Goal: Use online tool/utility

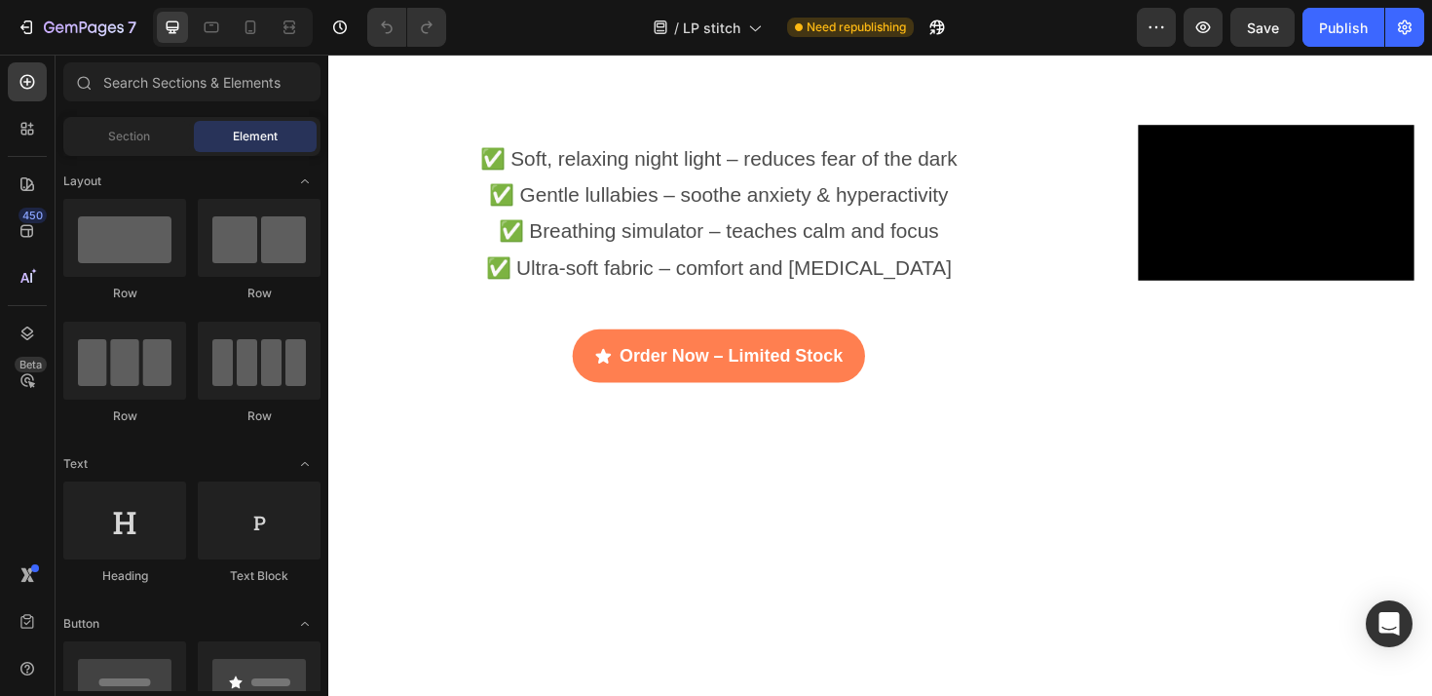
scroll to position [4573, 0]
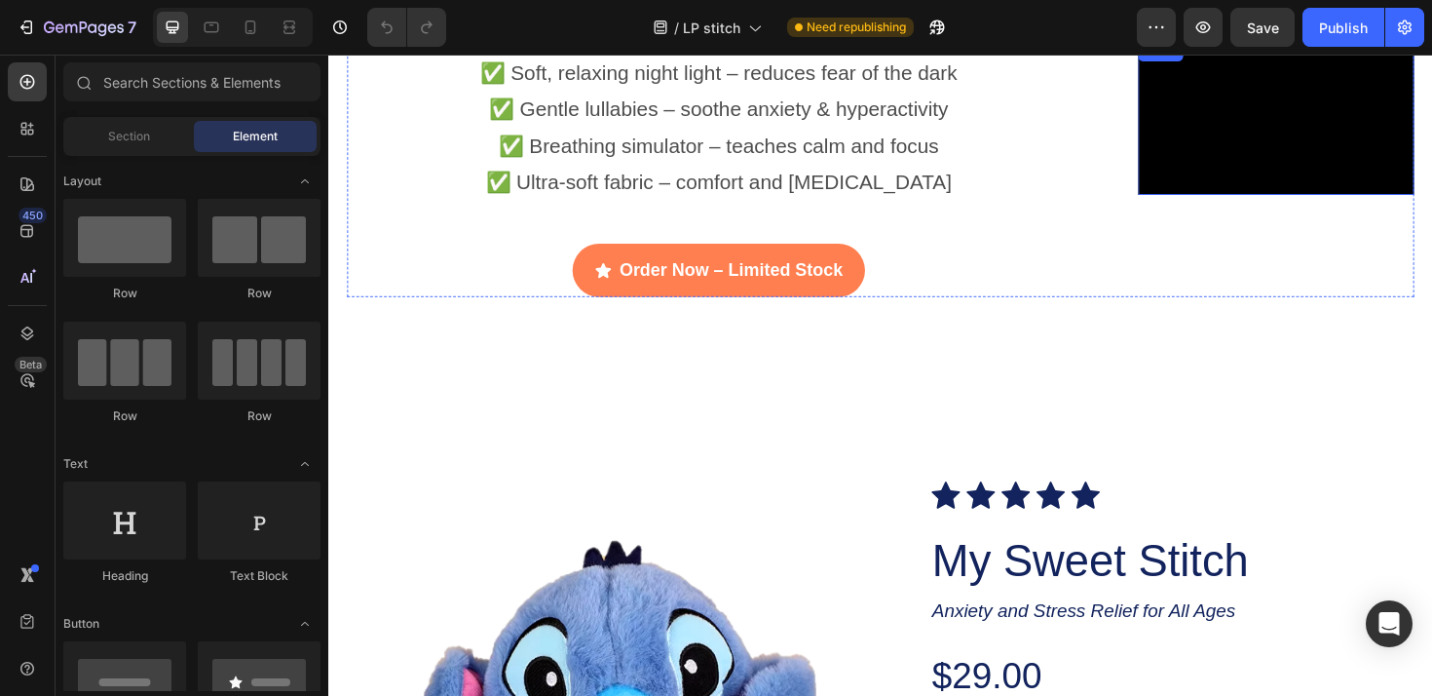
click at [1318, 120] on video at bounding box center [1332, 120] width 292 height 165
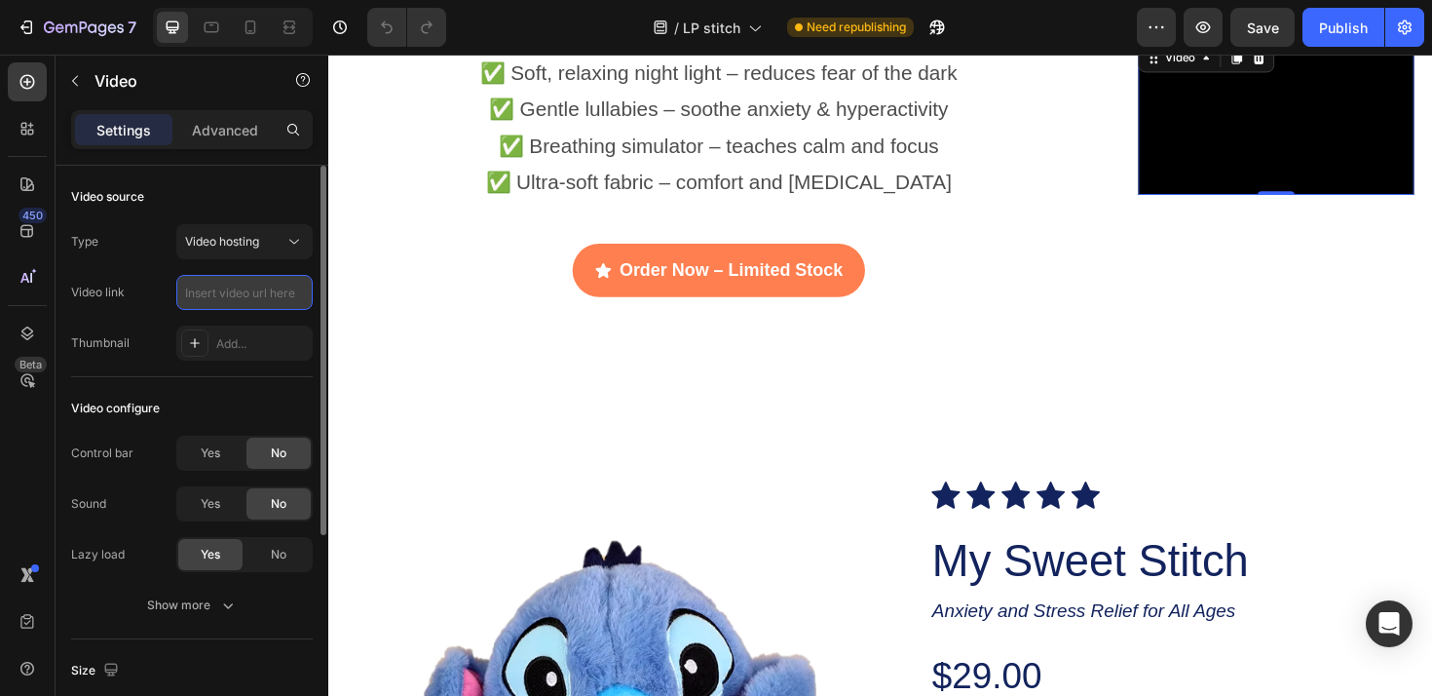
scroll to position [0, 0]
paste input "[URL][DOMAIN_NAME]"
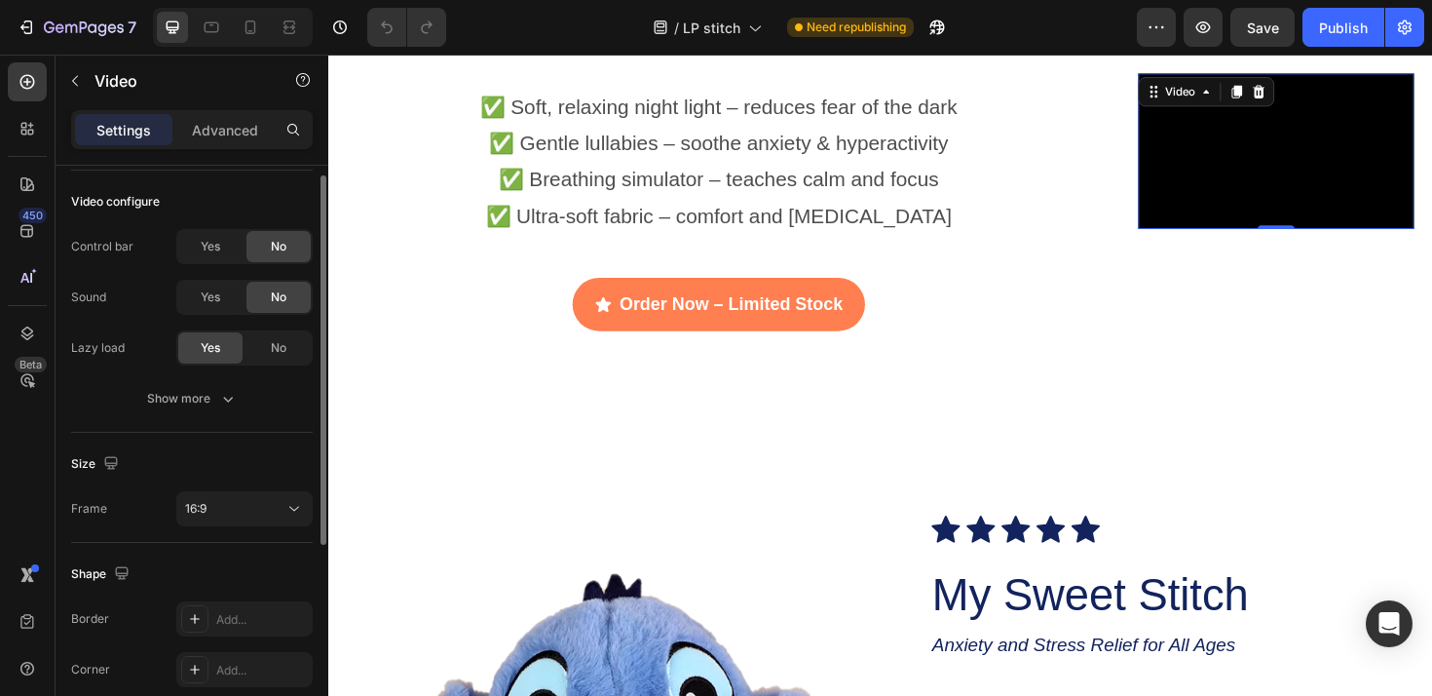
scroll to position [324, 0]
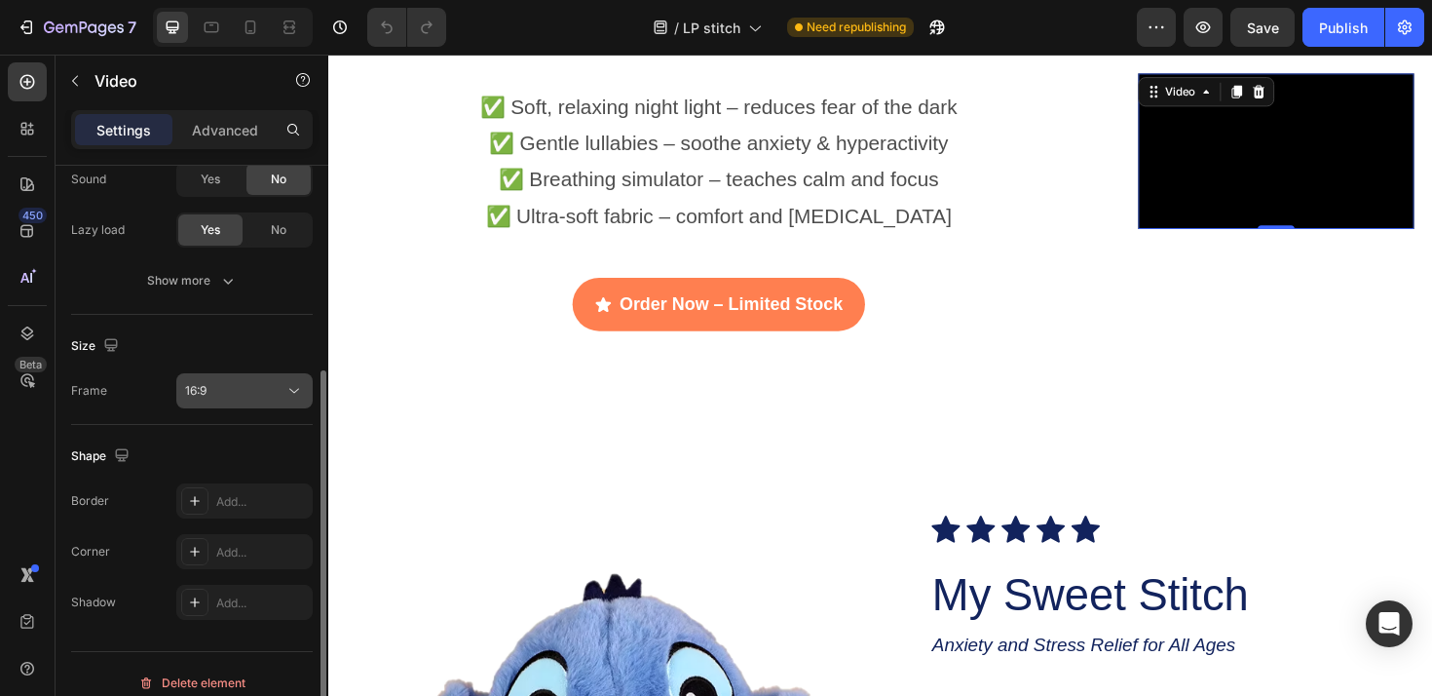
type input "[URL][DOMAIN_NAME]"
click at [258, 394] on div "16:9" at bounding box center [234, 391] width 99 height 18
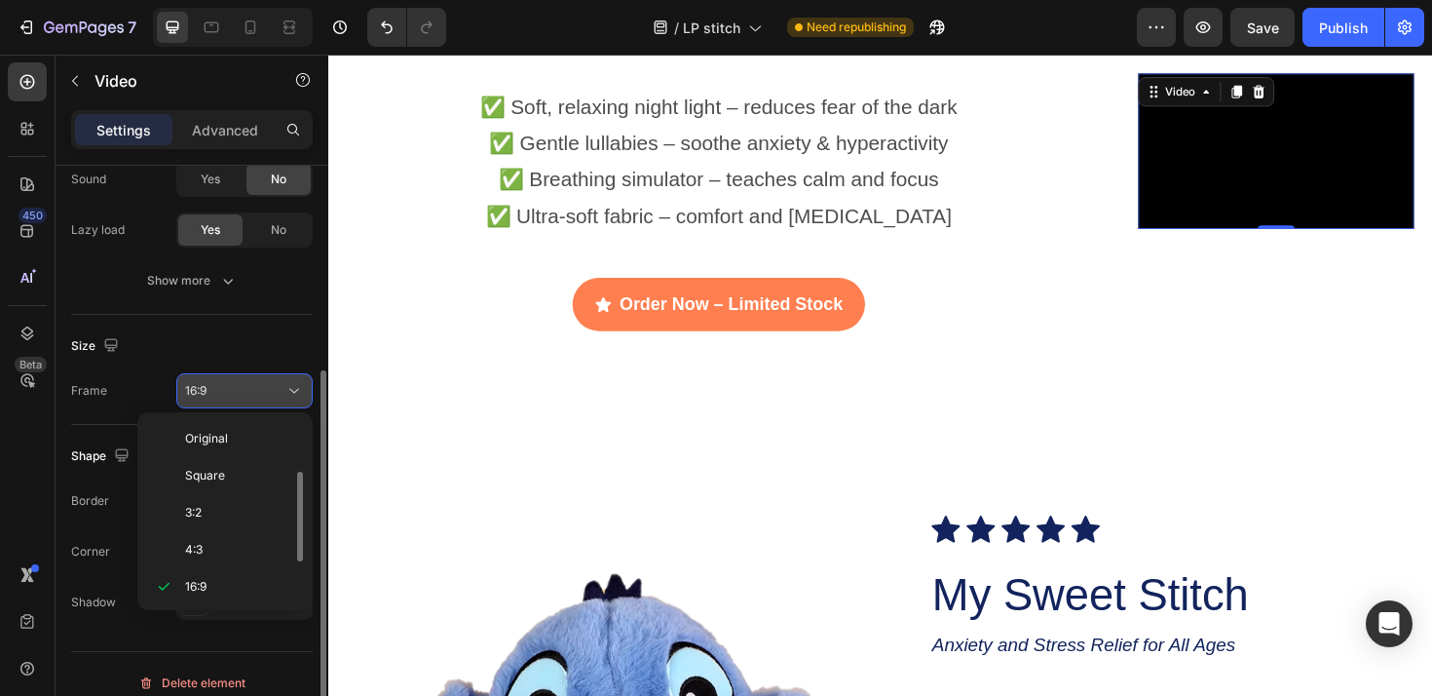
scroll to position [35, 0]
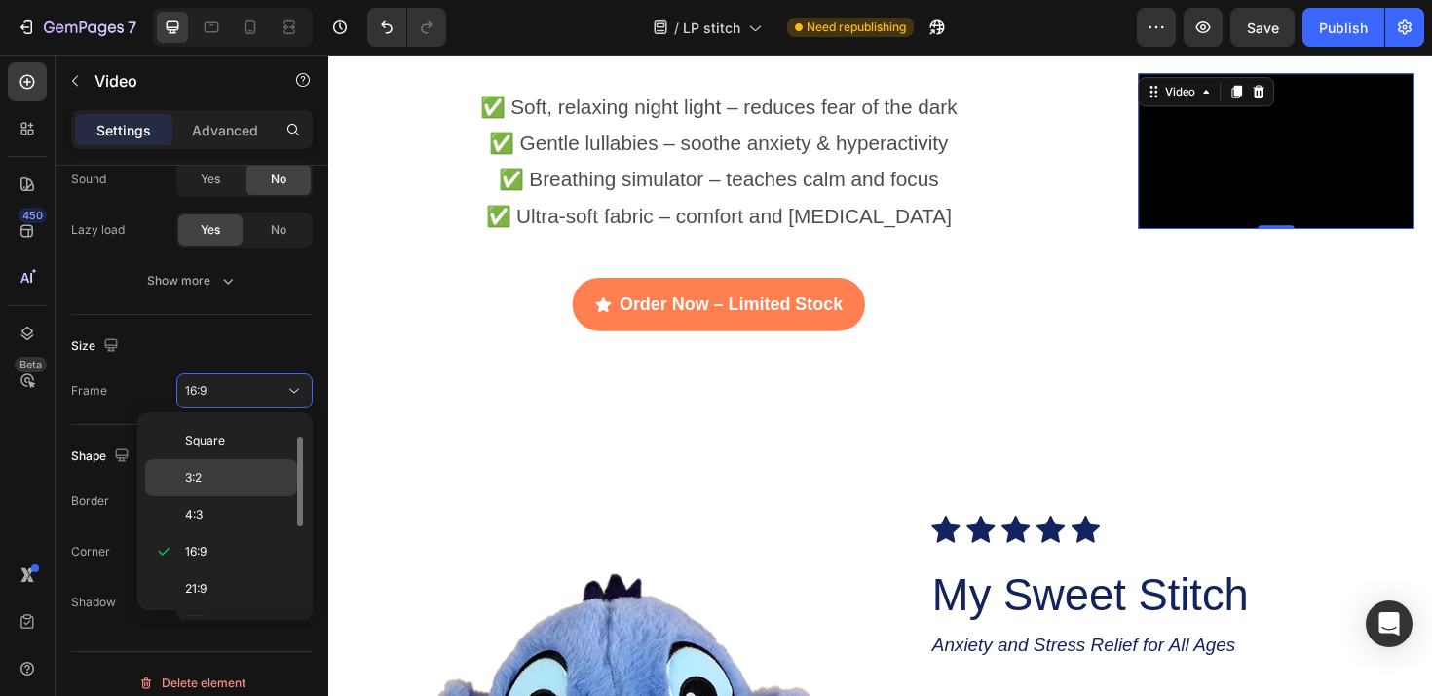
click at [218, 480] on p "3:2" at bounding box center [236, 478] width 103 height 18
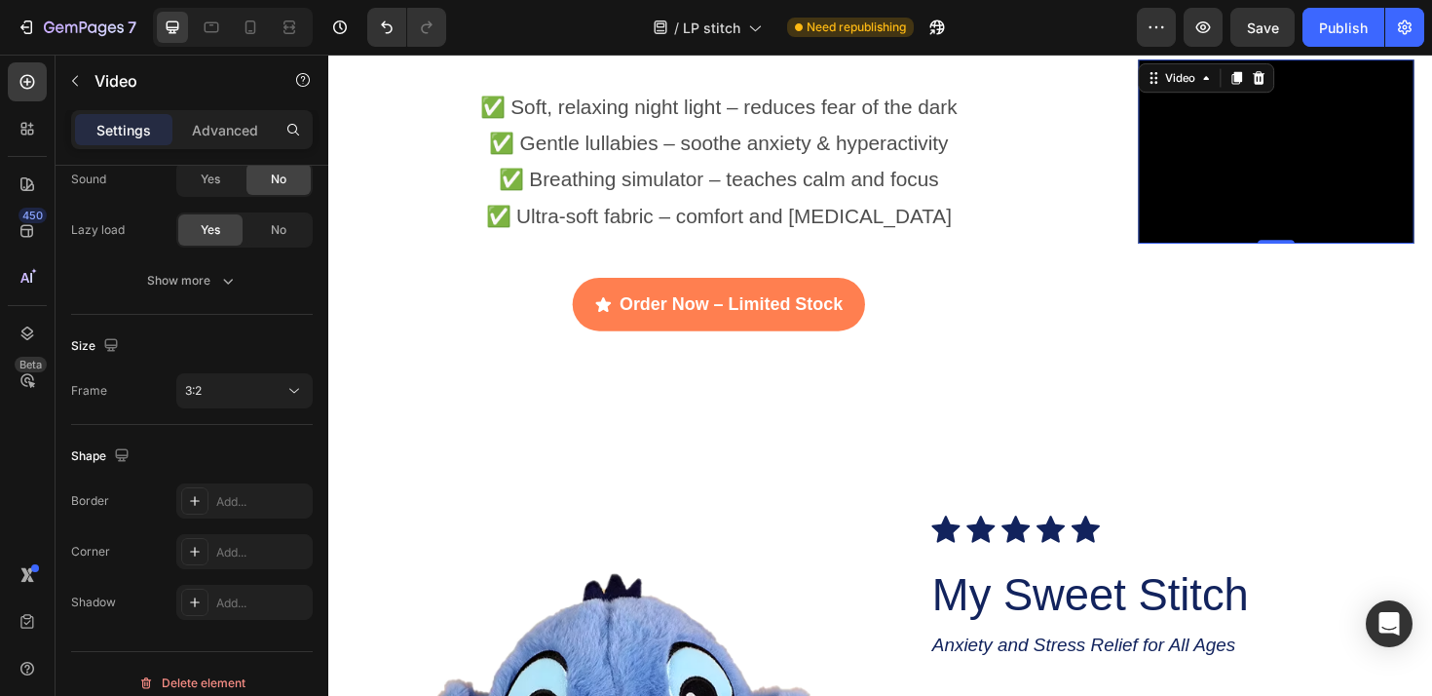
scroll to position [4512, 0]
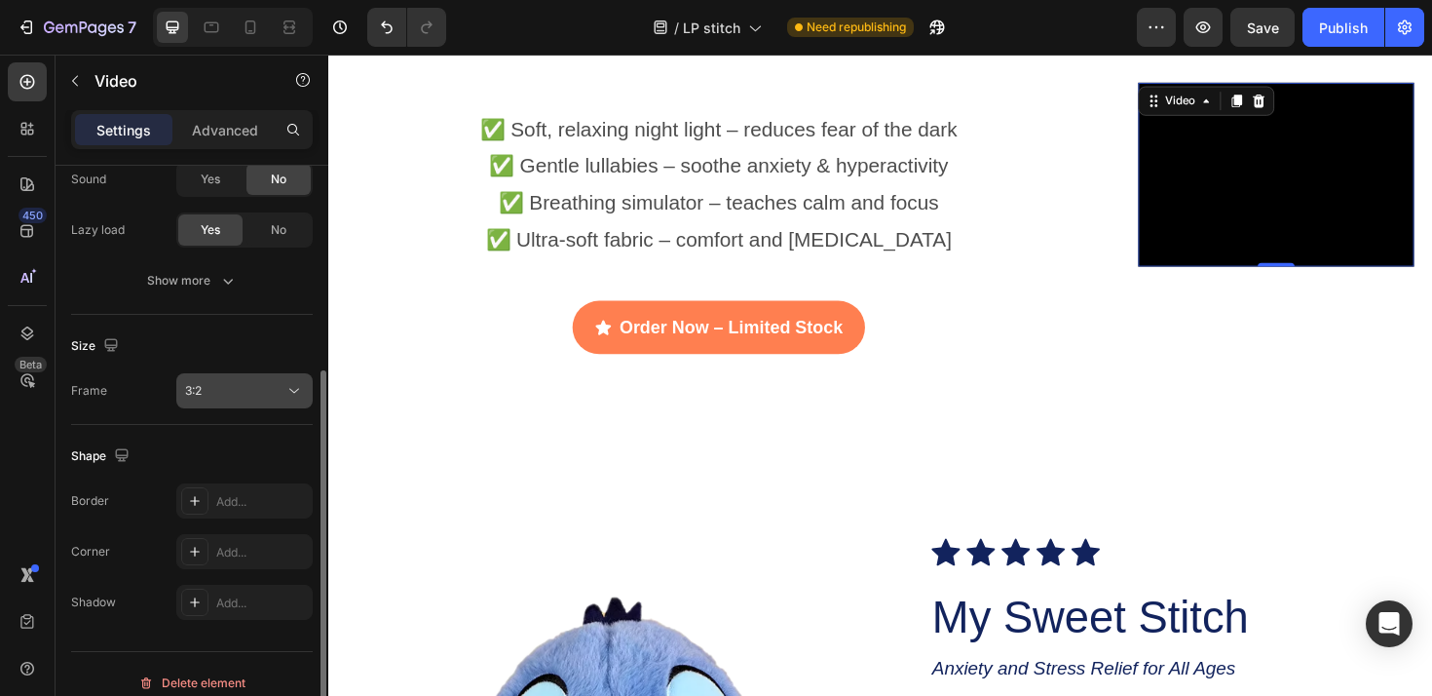
click at [263, 394] on div "3:2" at bounding box center [234, 391] width 99 height 18
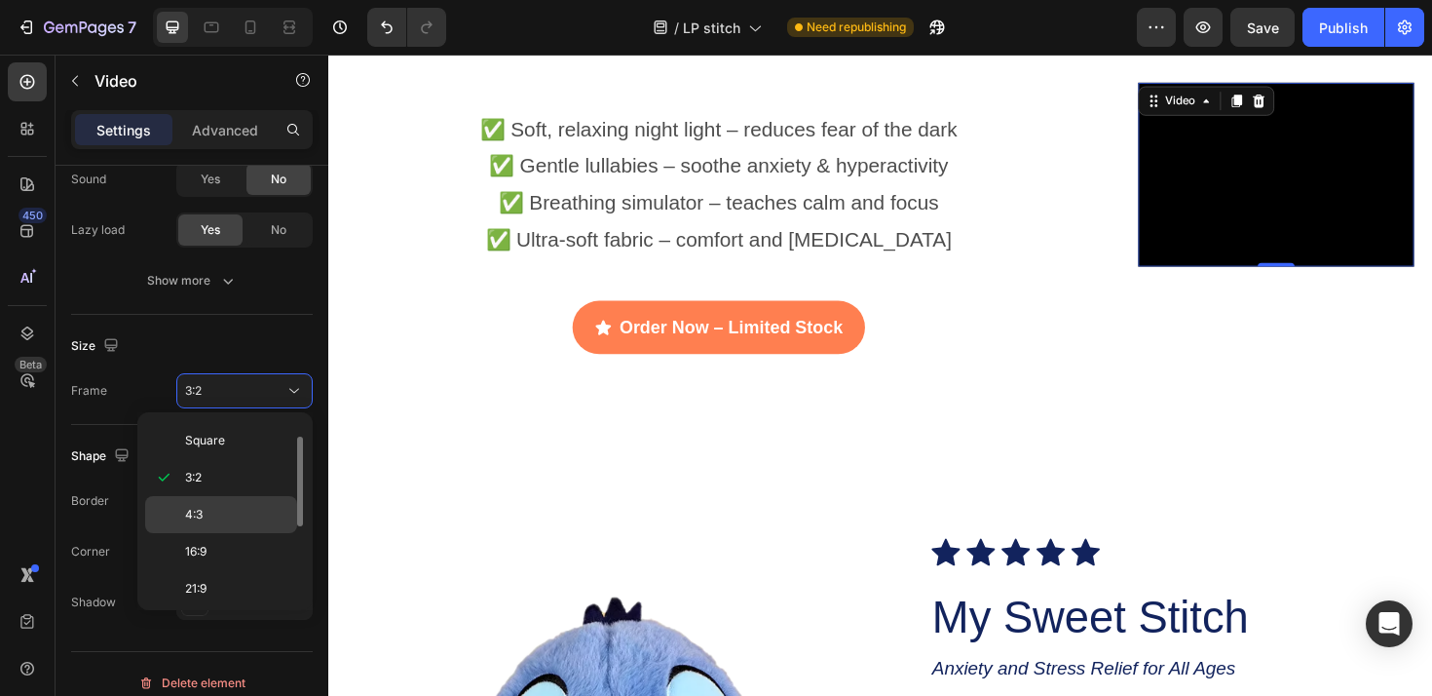
click at [207, 533] on div "4:3" at bounding box center [221, 551] width 152 height 37
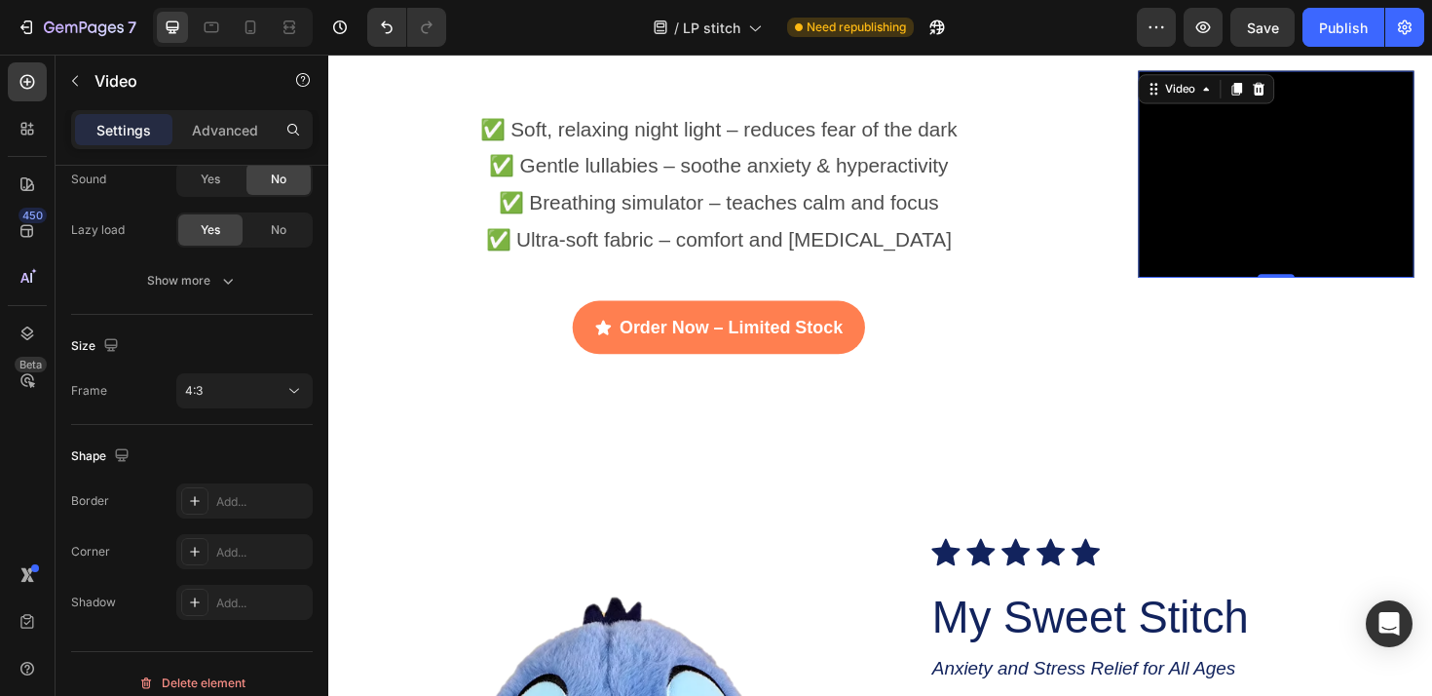
scroll to position [4493, 0]
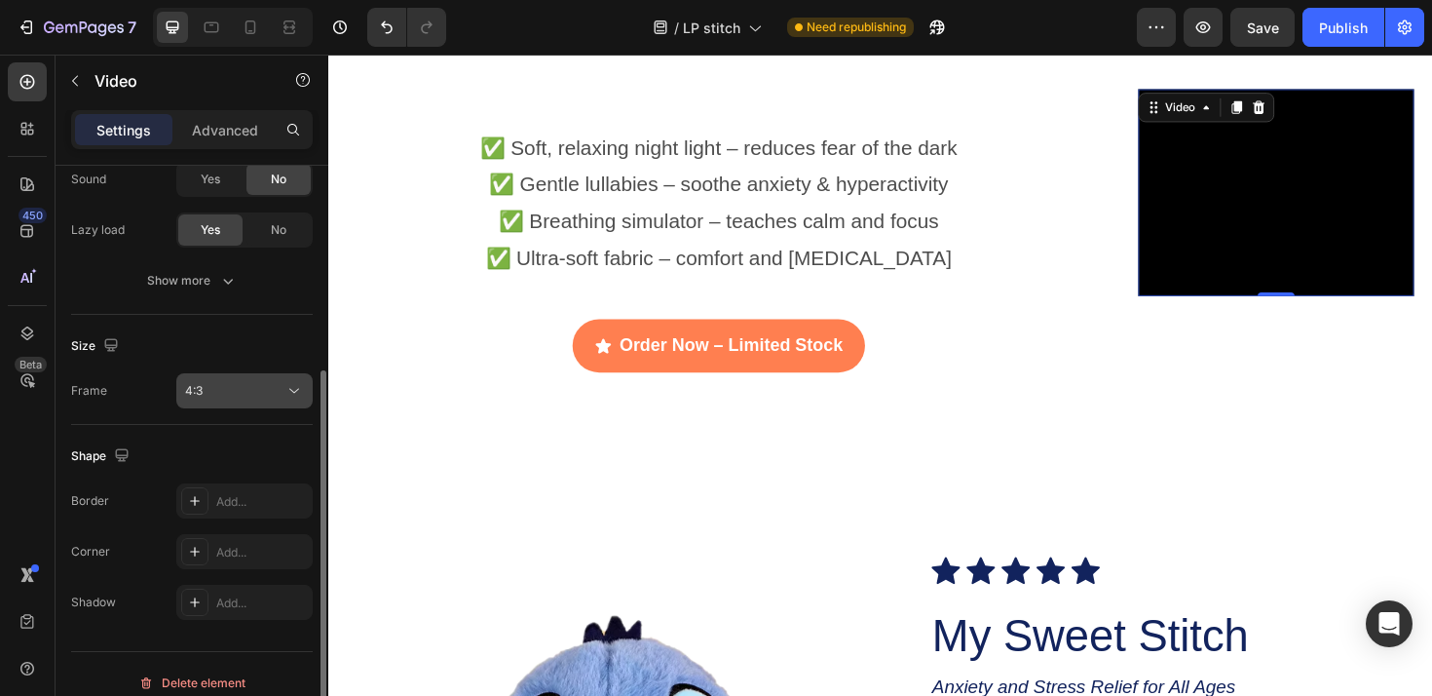
click at [269, 396] on div "4:3" at bounding box center [234, 391] width 99 height 18
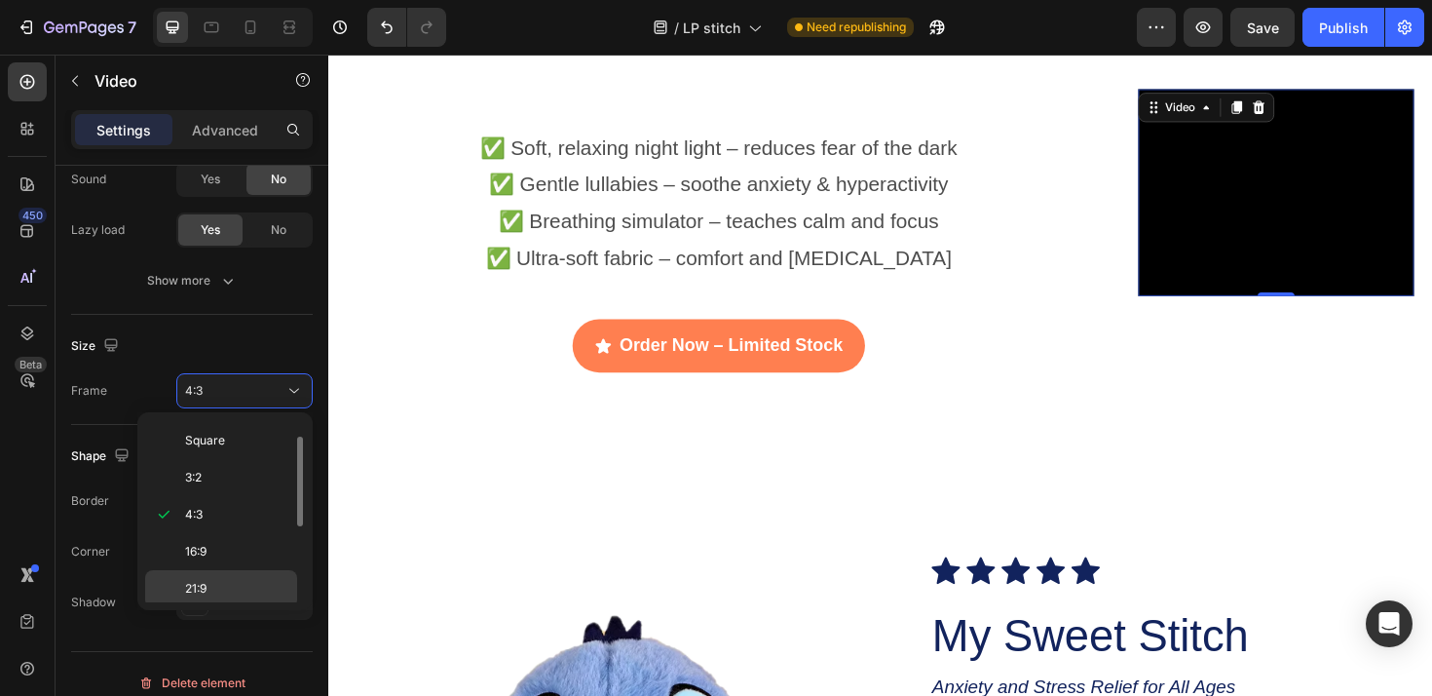
click at [207, 586] on span "21:9" at bounding box center [195, 589] width 21 height 18
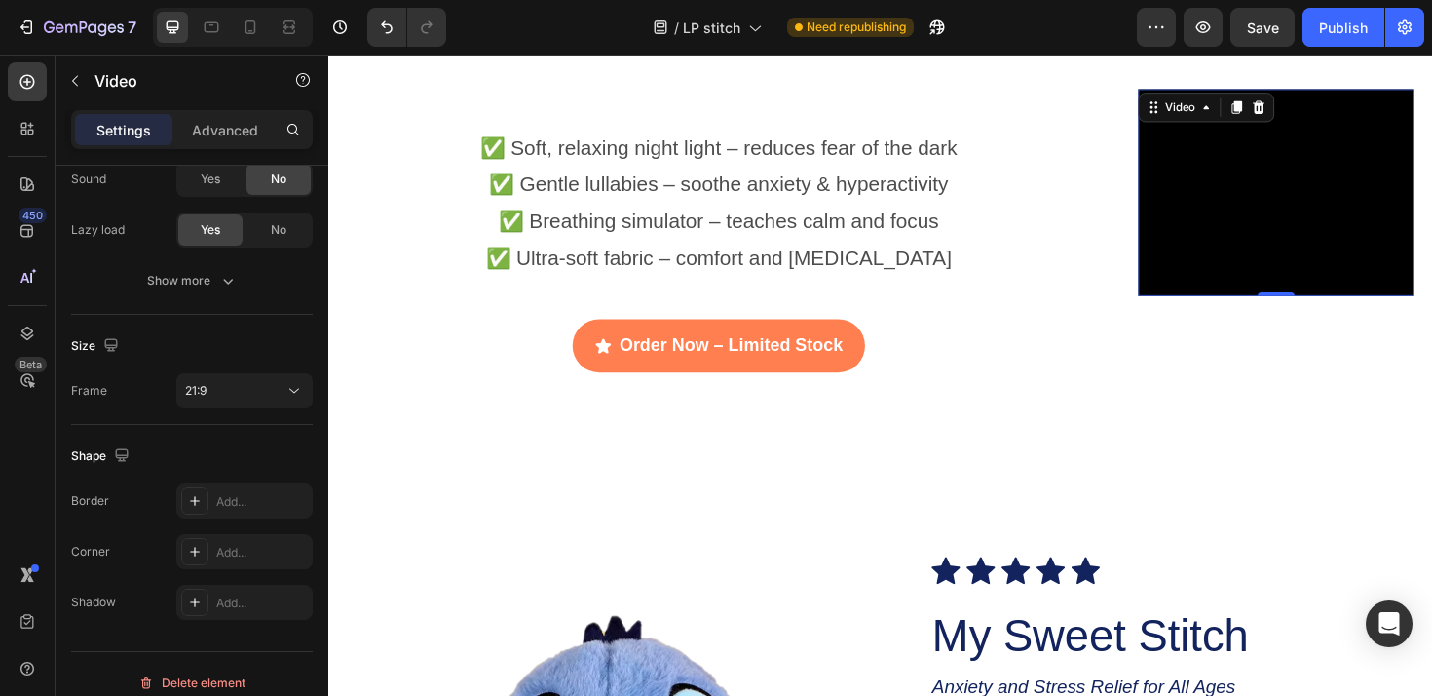
scroll to position [4569, 0]
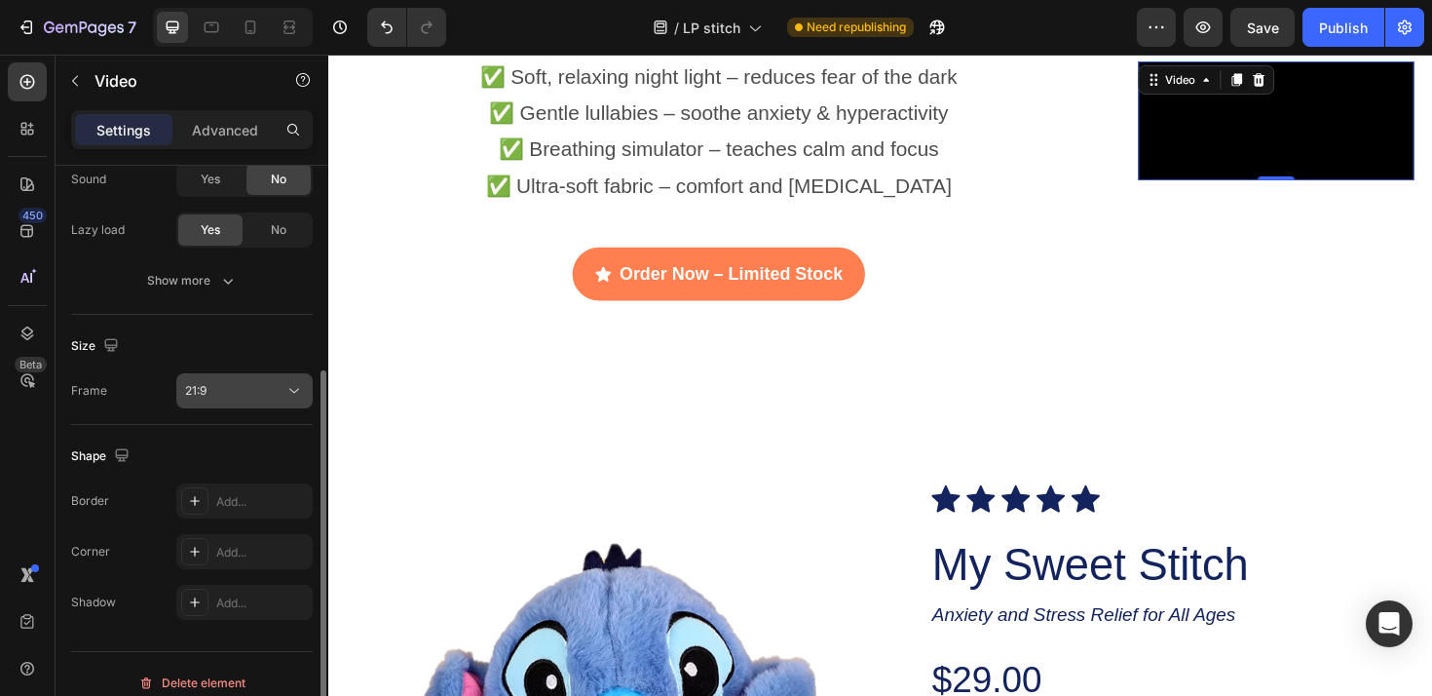
click at [284, 393] on icon at bounding box center [293, 390] width 19 height 19
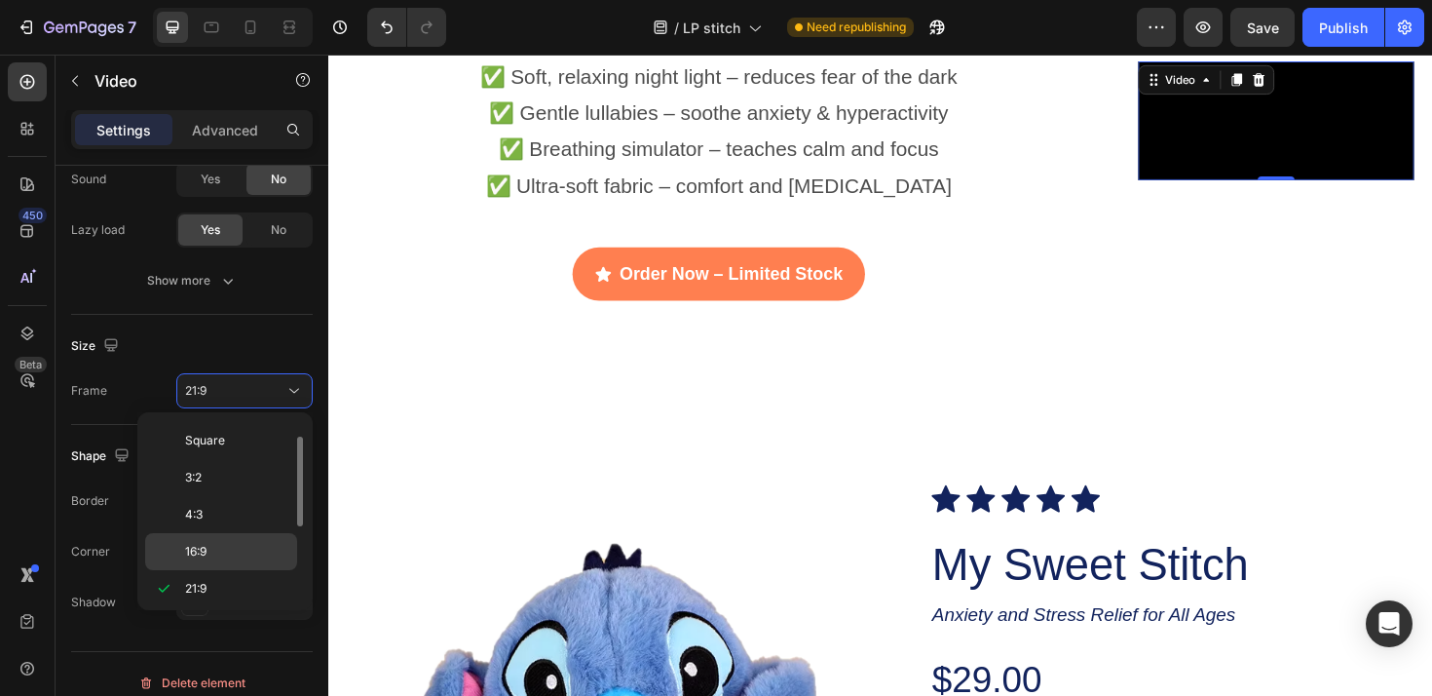
click at [205, 545] on span "16:9" at bounding box center [195, 552] width 21 height 18
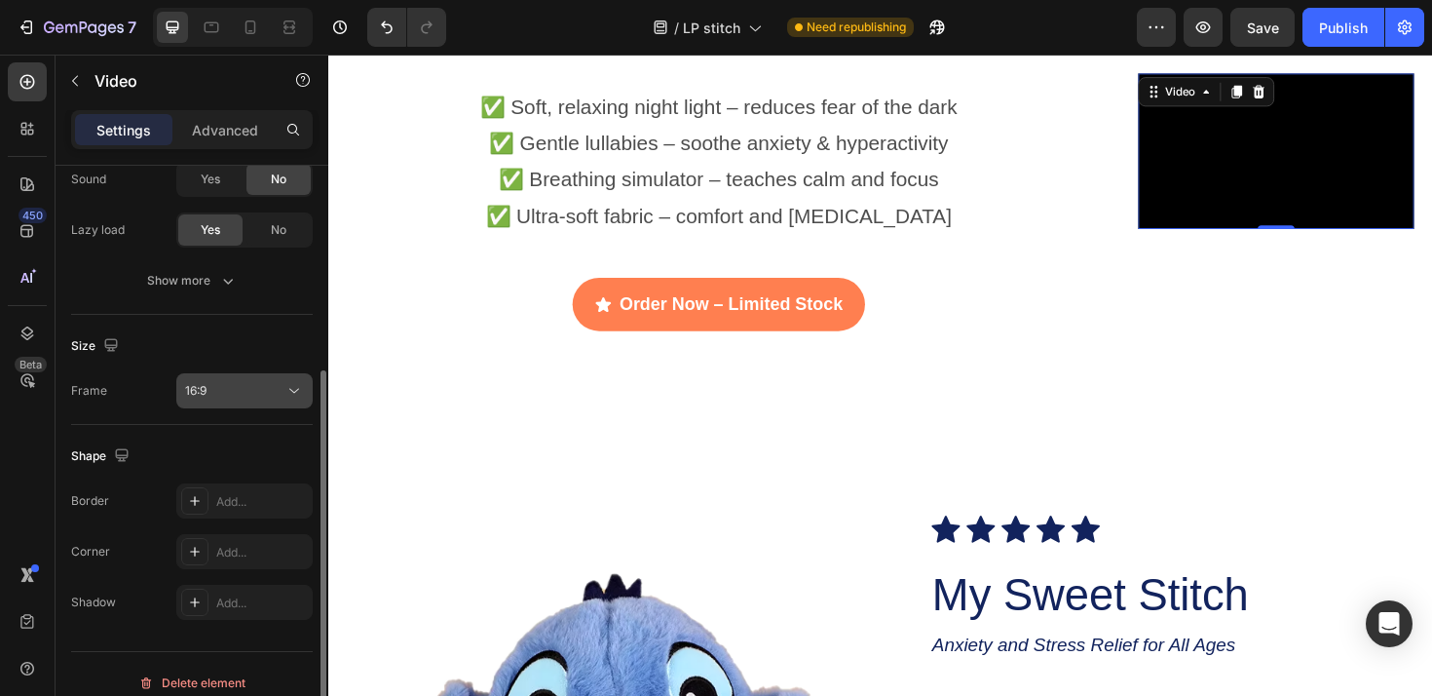
click at [289, 388] on icon at bounding box center [293, 390] width 19 height 19
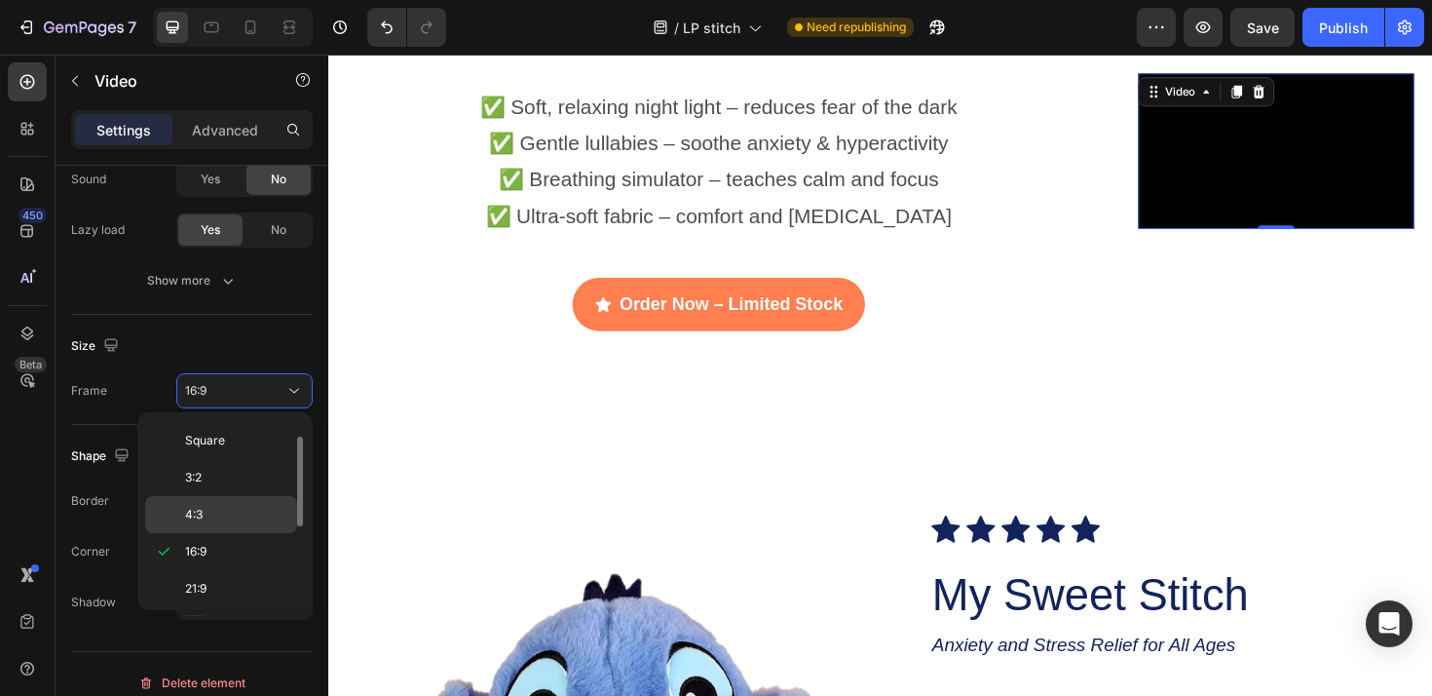
click at [203, 527] on div "4:3" at bounding box center [221, 514] width 152 height 37
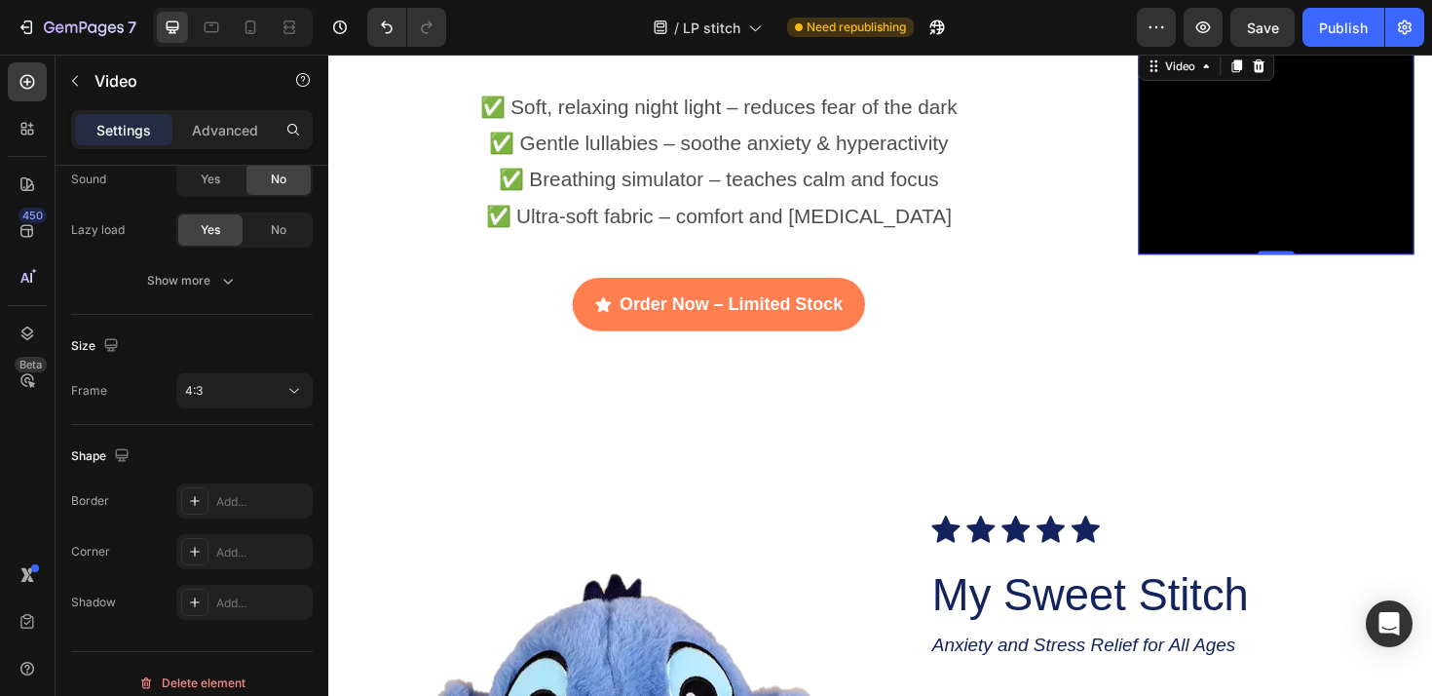
scroll to position [4493, 0]
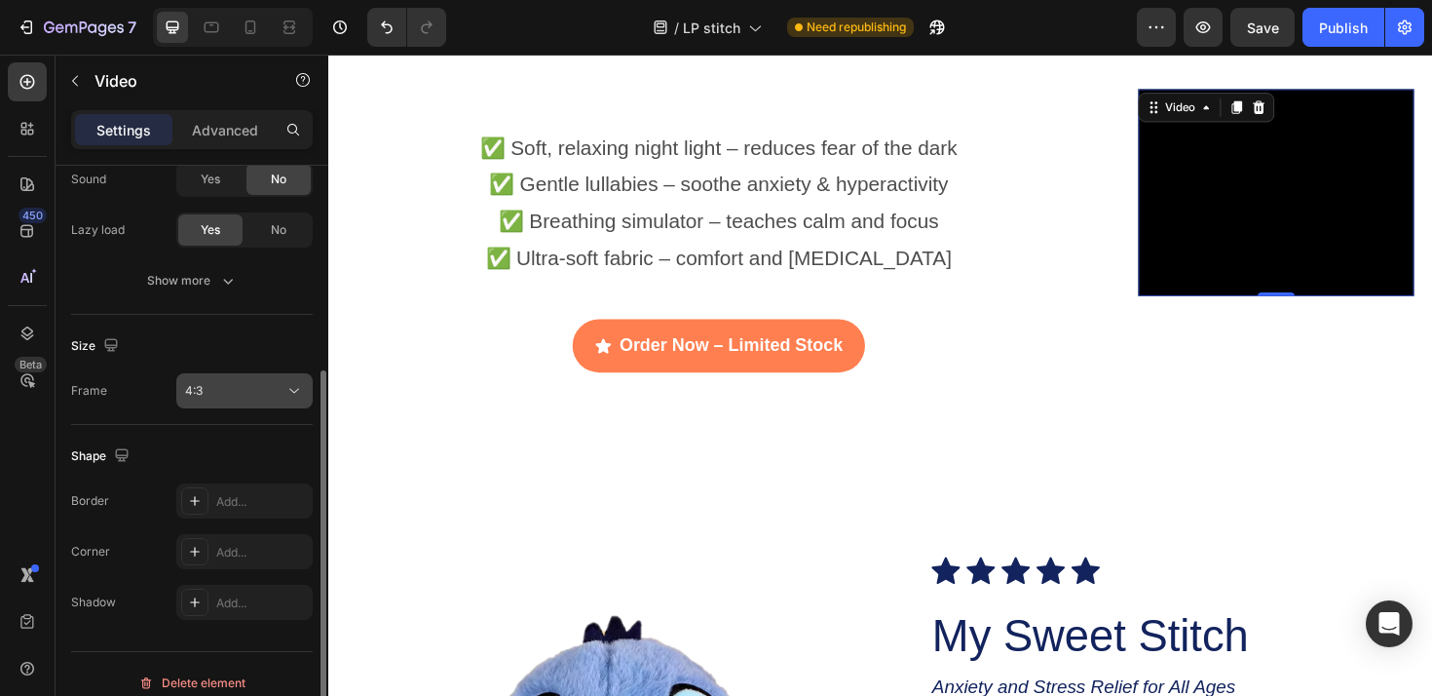
click at [297, 388] on icon at bounding box center [293, 390] width 19 height 19
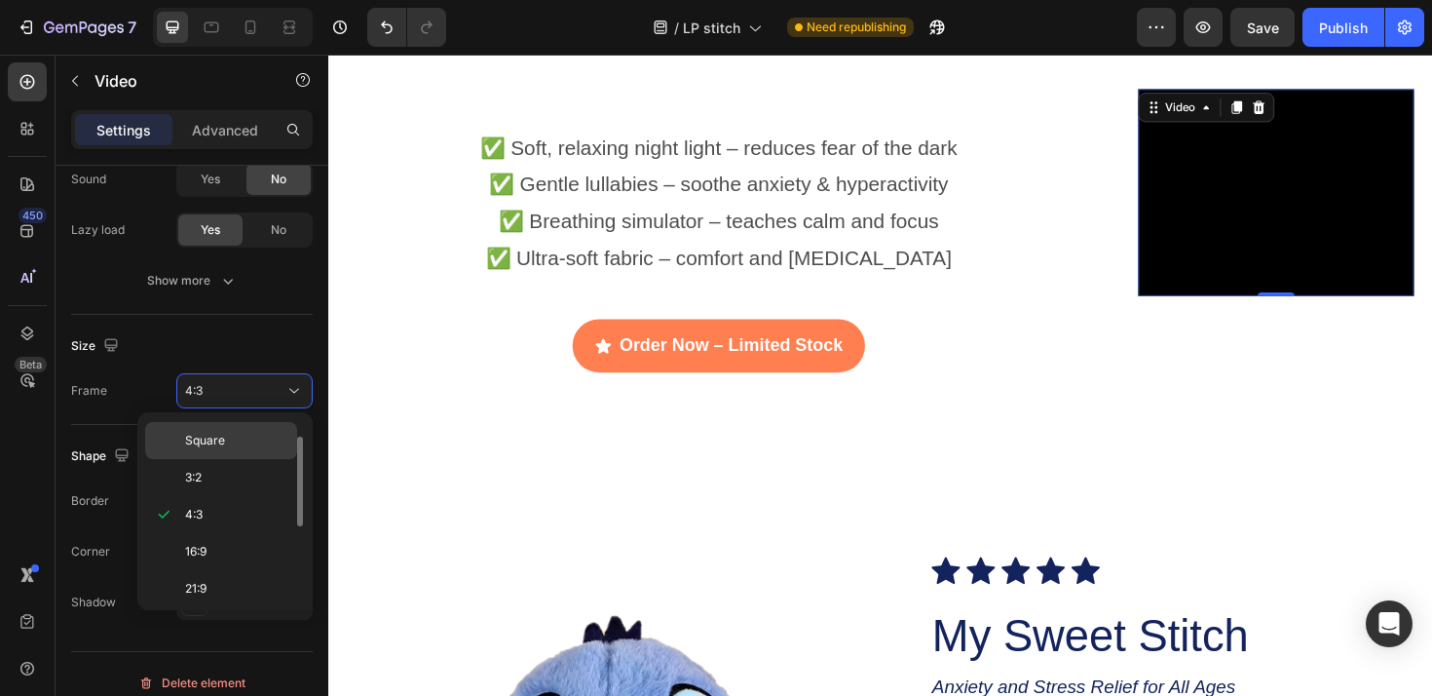
click at [248, 434] on p "Square" at bounding box center [236, 441] width 103 height 18
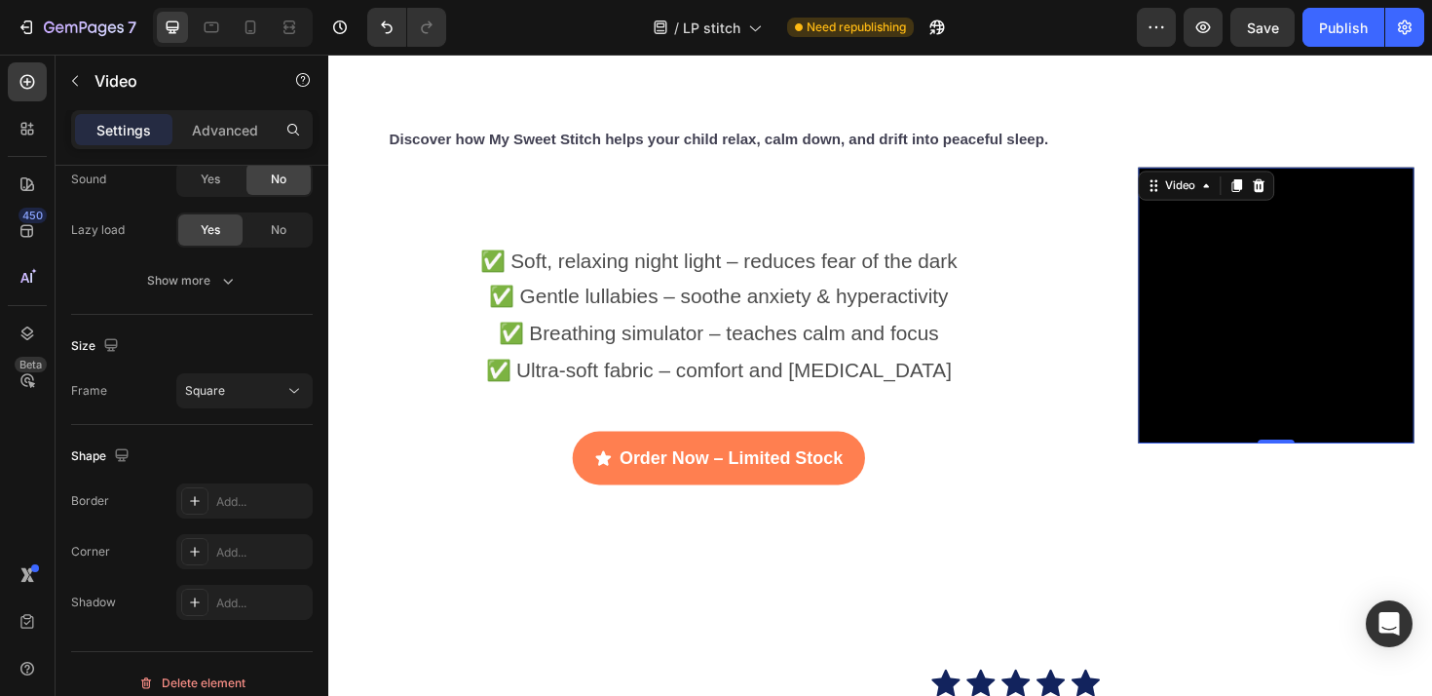
scroll to position [4261, 0]
